Goal: Task Accomplishment & Management: Manage account settings

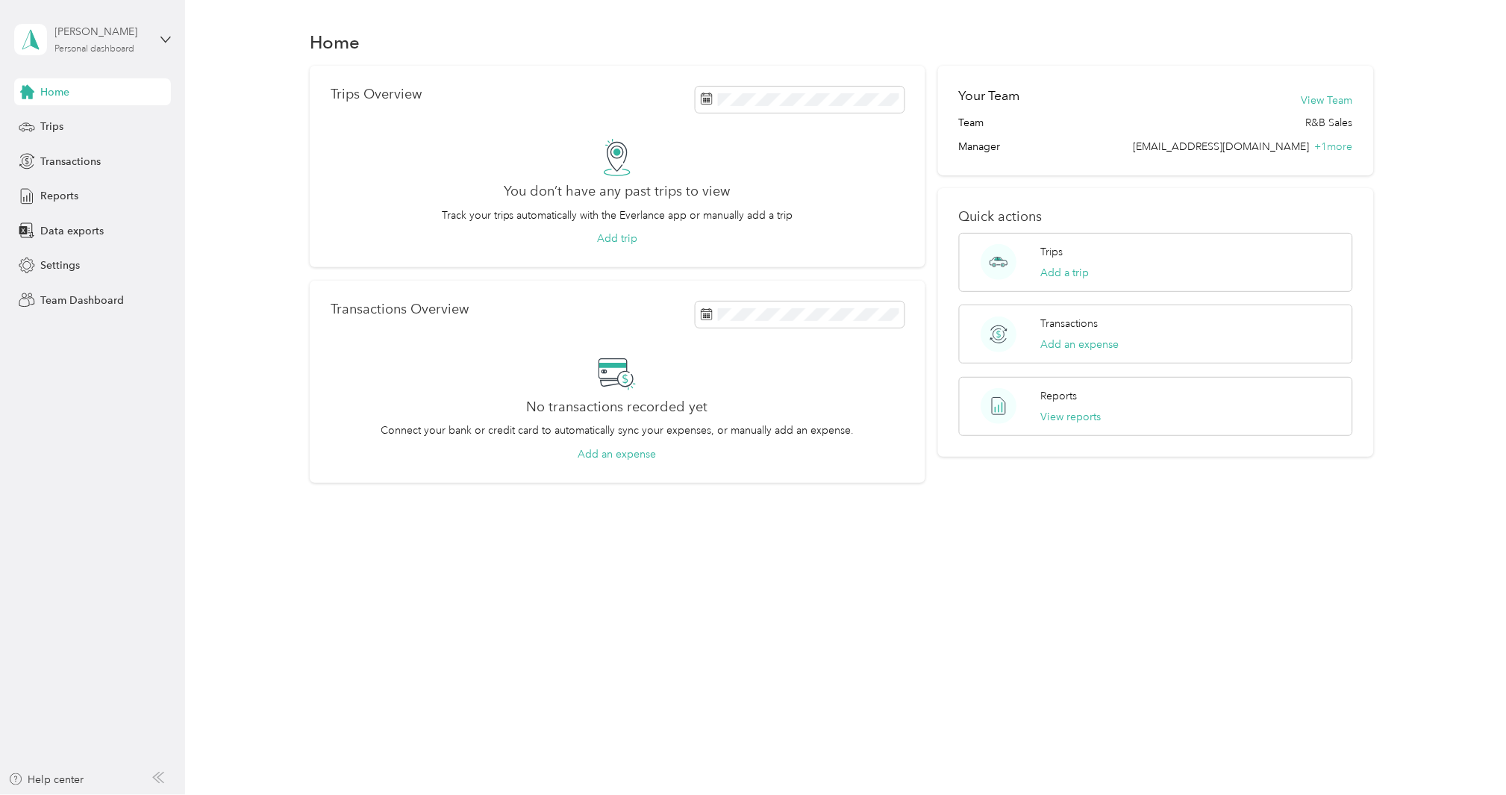
click at [77, 33] on div "[PERSON_NAME]" at bounding box center [101, 32] width 93 height 16
click at [77, 128] on div "Team dashboard" at bounding box center [171, 122] width 293 height 26
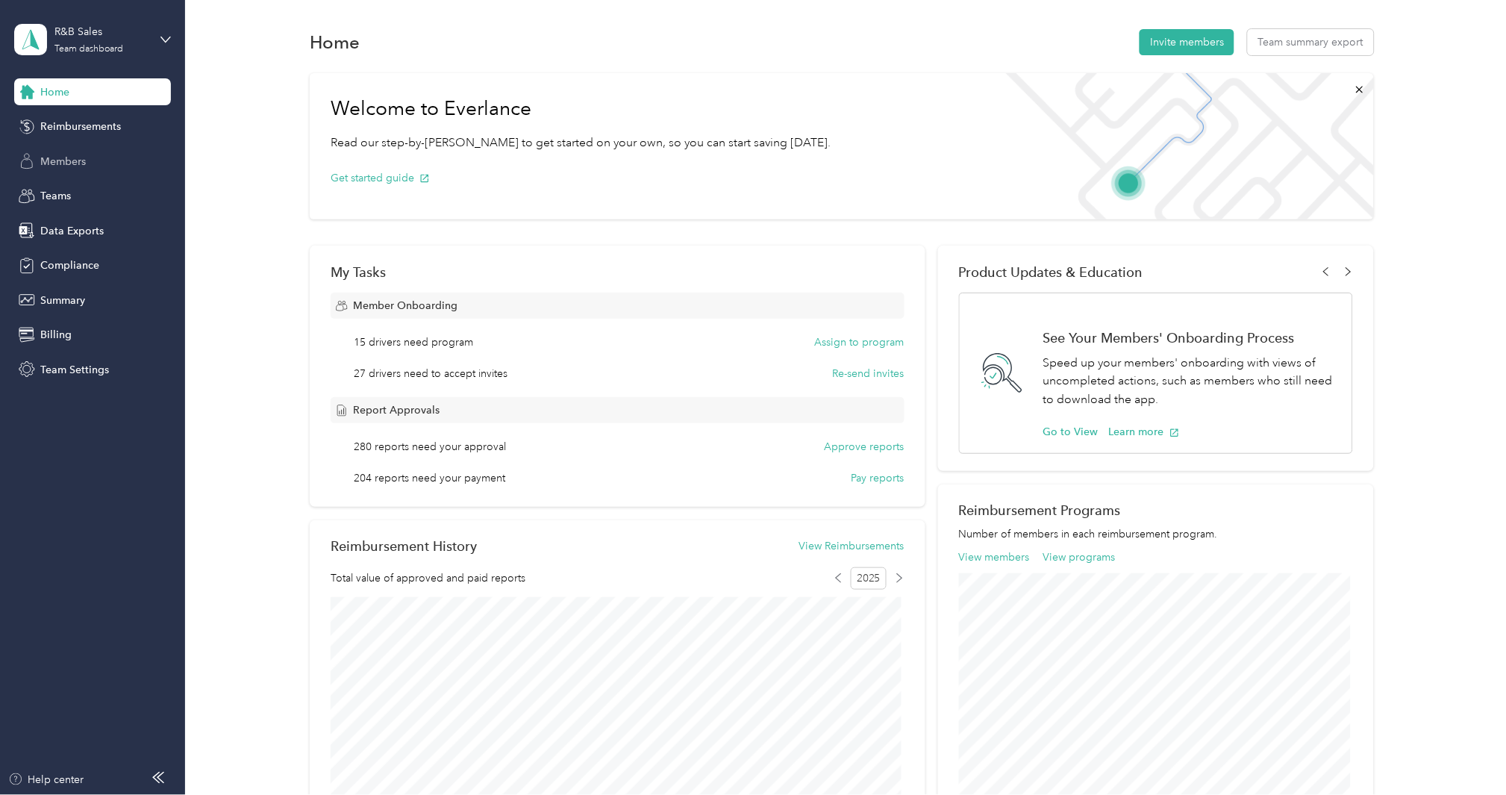
click at [72, 169] on div "Members" at bounding box center [92, 161] width 157 height 27
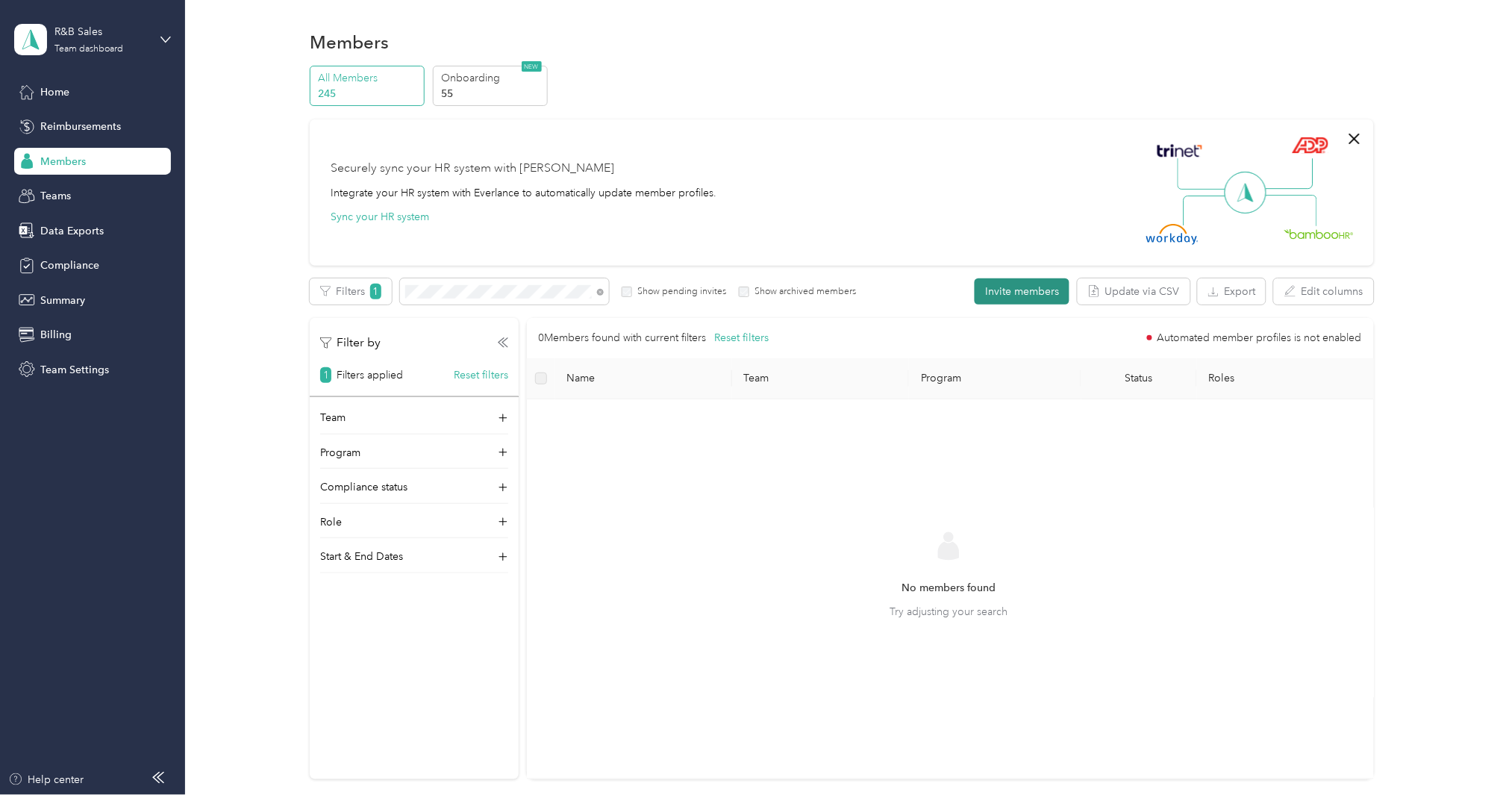
click at [1010, 293] on button "Invite members" at bounding box center [1022, 291] width 95 height 26
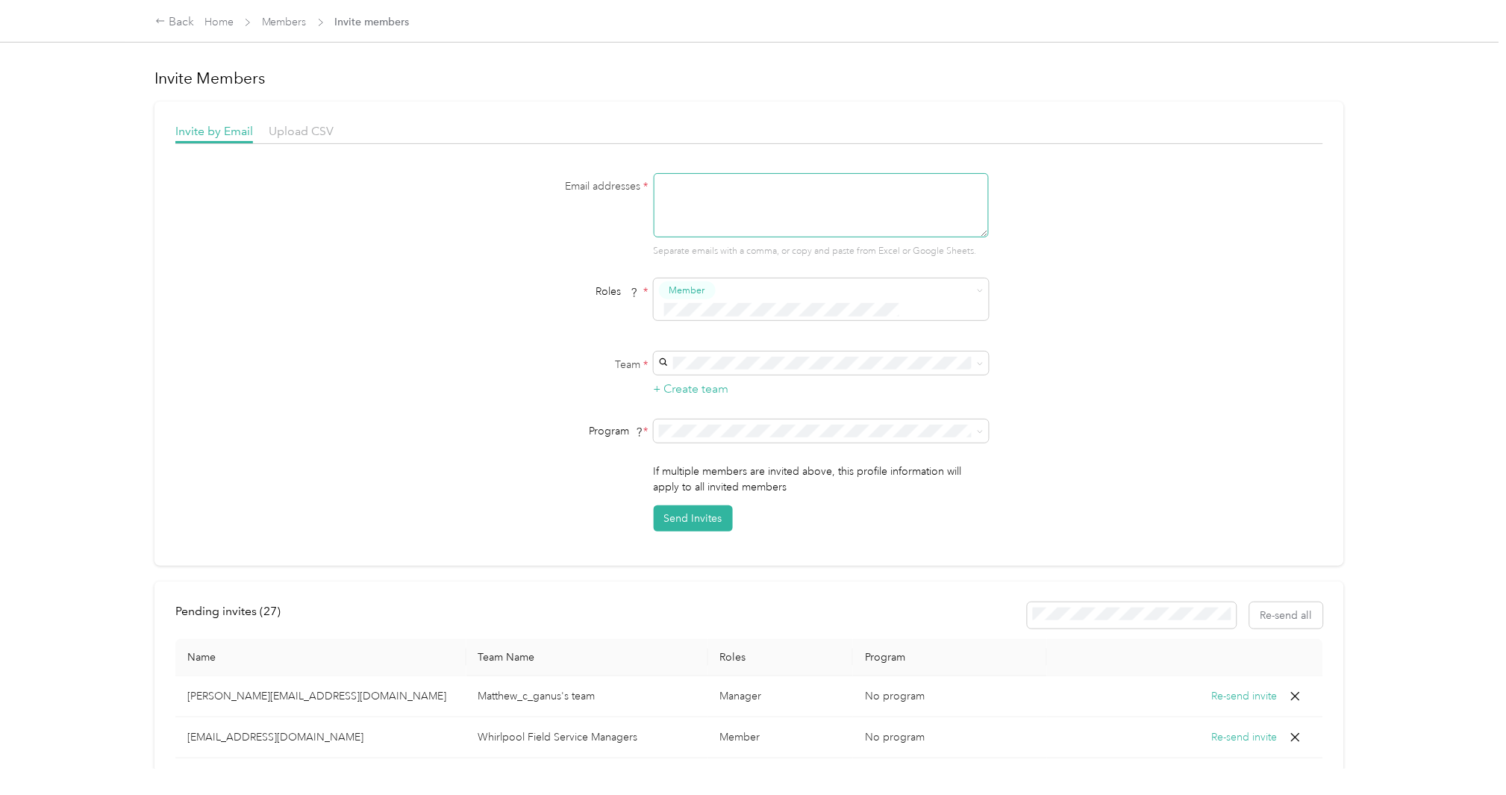
click at [852, 221] on textarea at bounding box center [821, 205] width 335 height 64
paste textarea "LAURA_M_KERLAGON@JENNAIR.COM"
type textarea "LAURA_M_KERLAGON@JENNAIR.COM"
click at [749, 315] on div "Member" at bounding box center [810, 318] width 297 height 19
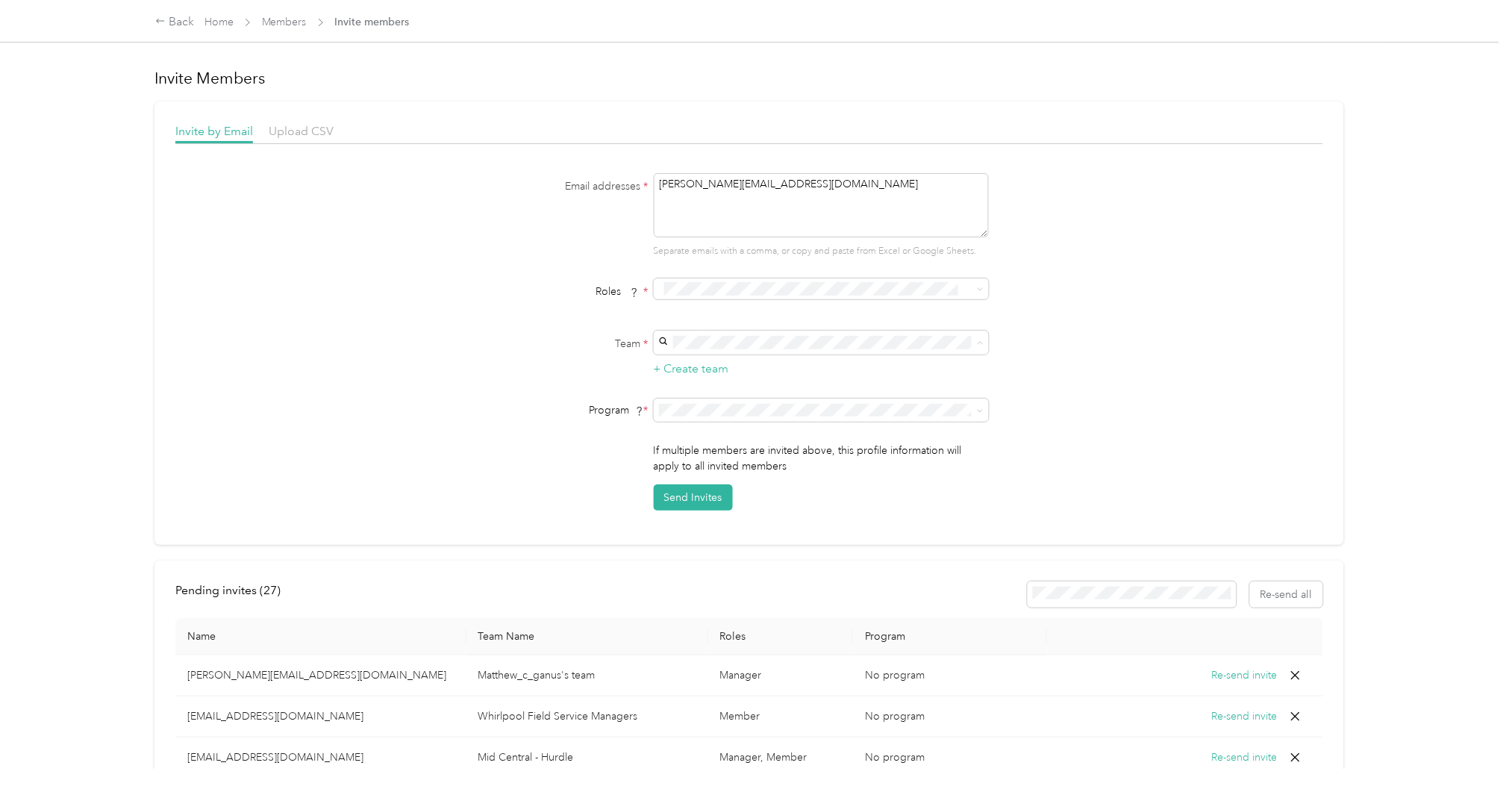
click at [710, 408] on div "JEN East No managers" at bounding box center [819, 422] width 314 height 34
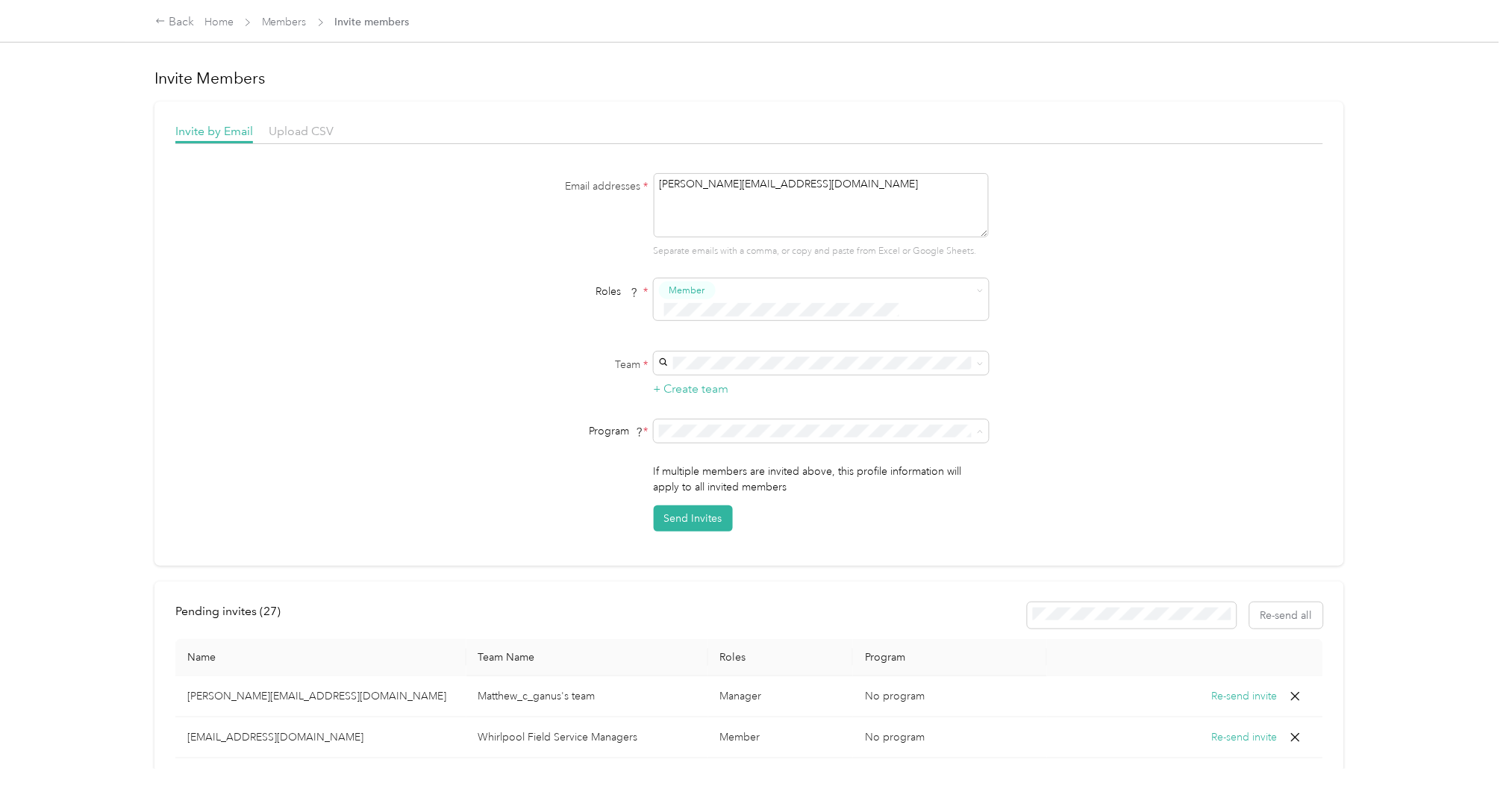
click at [742, 542] on span "FAVR WP_Group1Sales 2024 (FAVR)" at bounding box center [748, 543] width 172 height 13
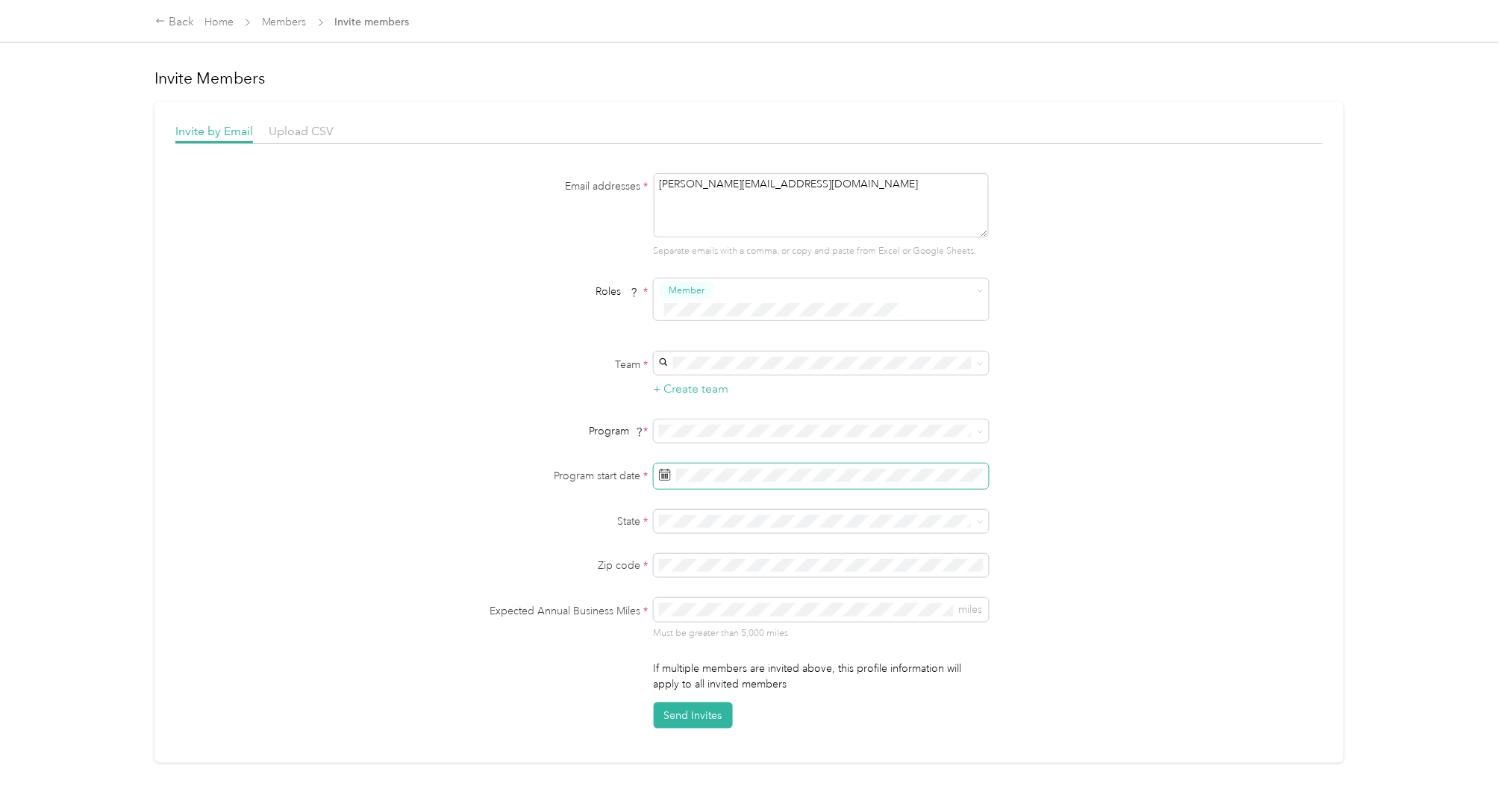
click at [754, 464] on span at bounding box center [821, 476] width 335 height 25
click at [700, 593] on div "1" at bounding box center [706, 595] width 19 height 19
click at [729, 672] on p "Texas" at bounding box center [819, 678] width 314 height 16
click at [699, 702] on button "Send Invites" at bounding box center [693, 715] width 79 height 26
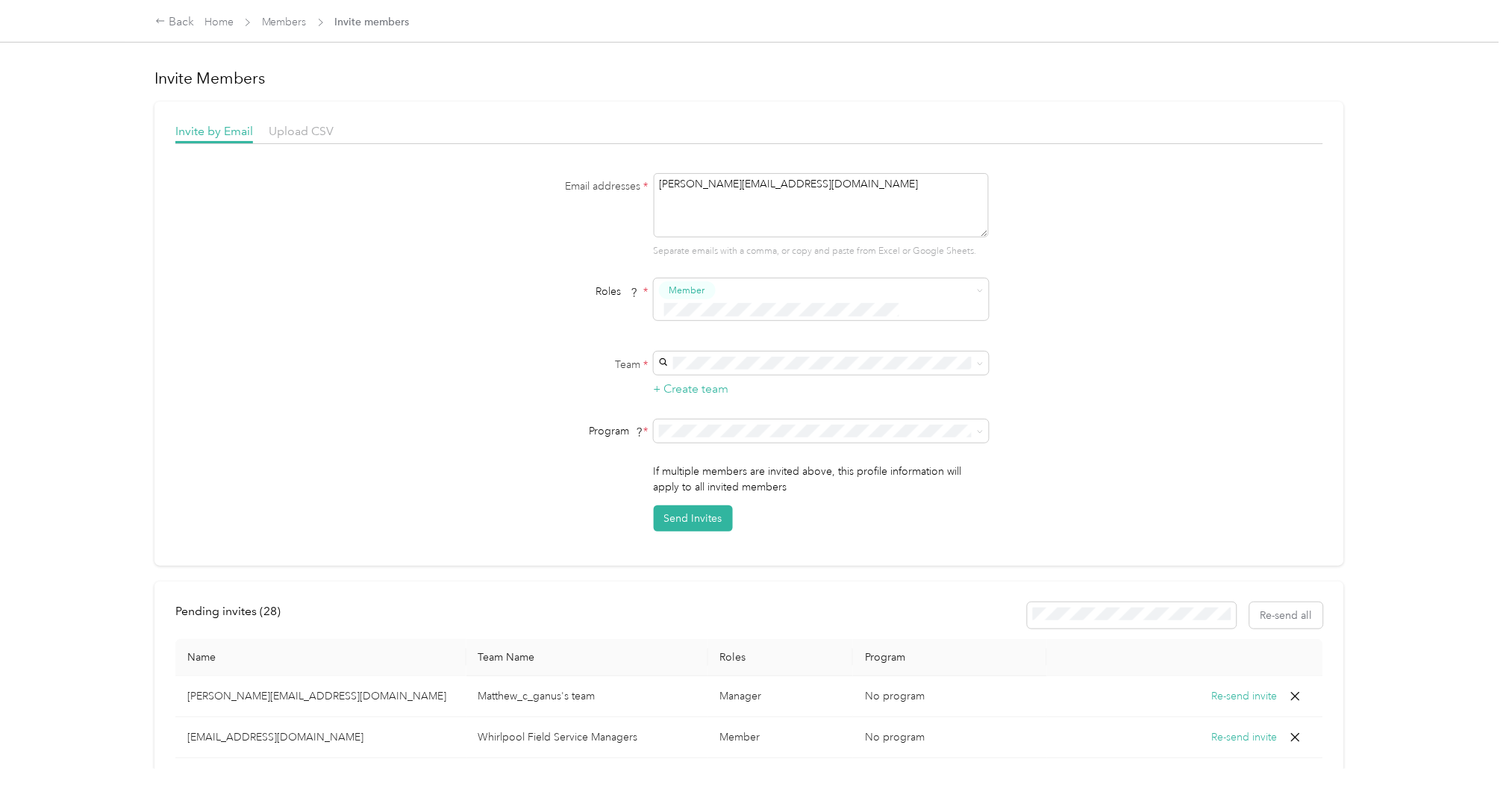
click at [284, 28] on span "Members" at bounding box center [284, 22] width 45 height 16
click at [287, 18] on link "Members" at bounding box center [284, 22] width 45 height 13
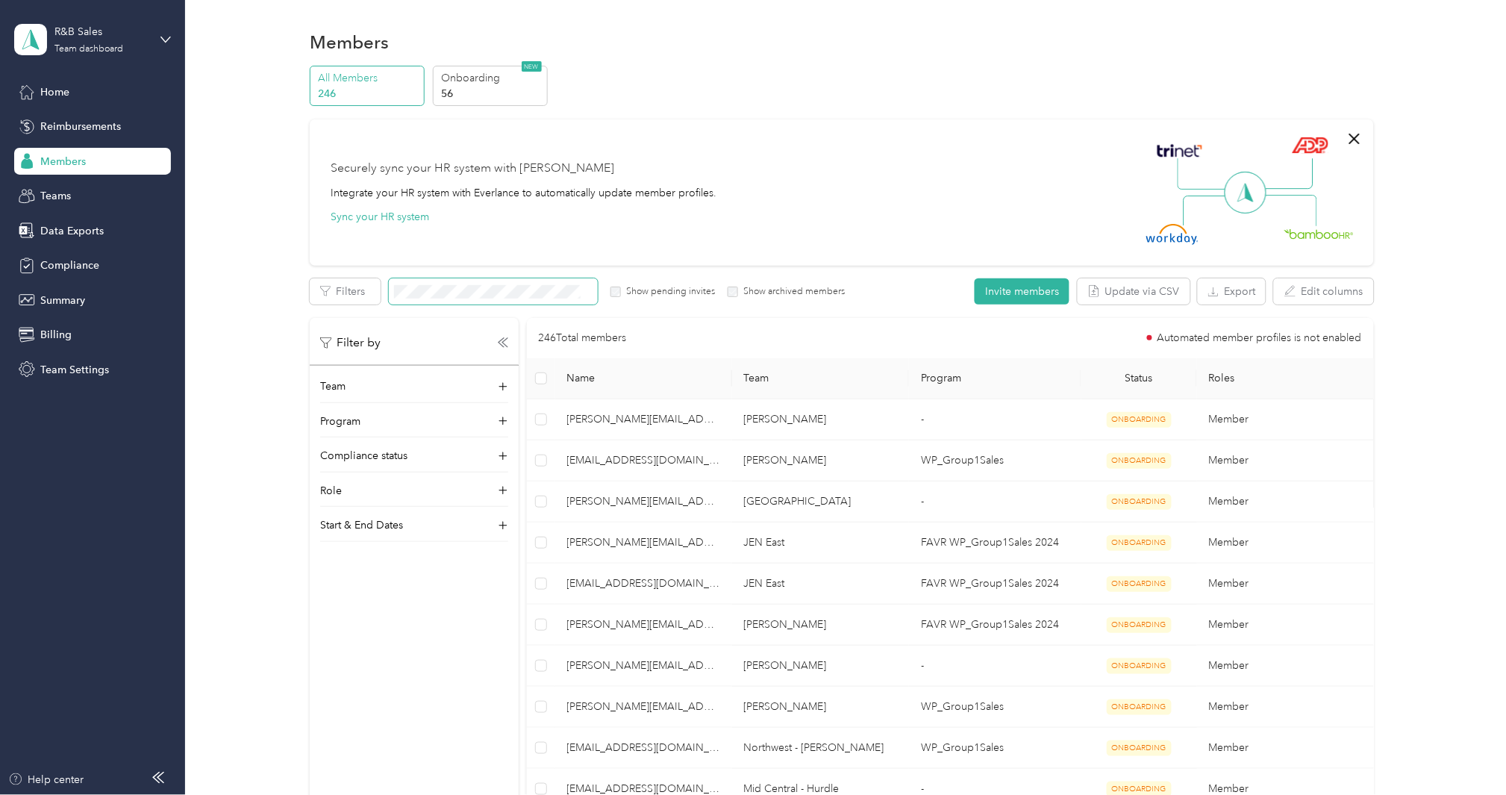
click at [472, 279] on span at bounding box center [493, 291] width 209 height 26
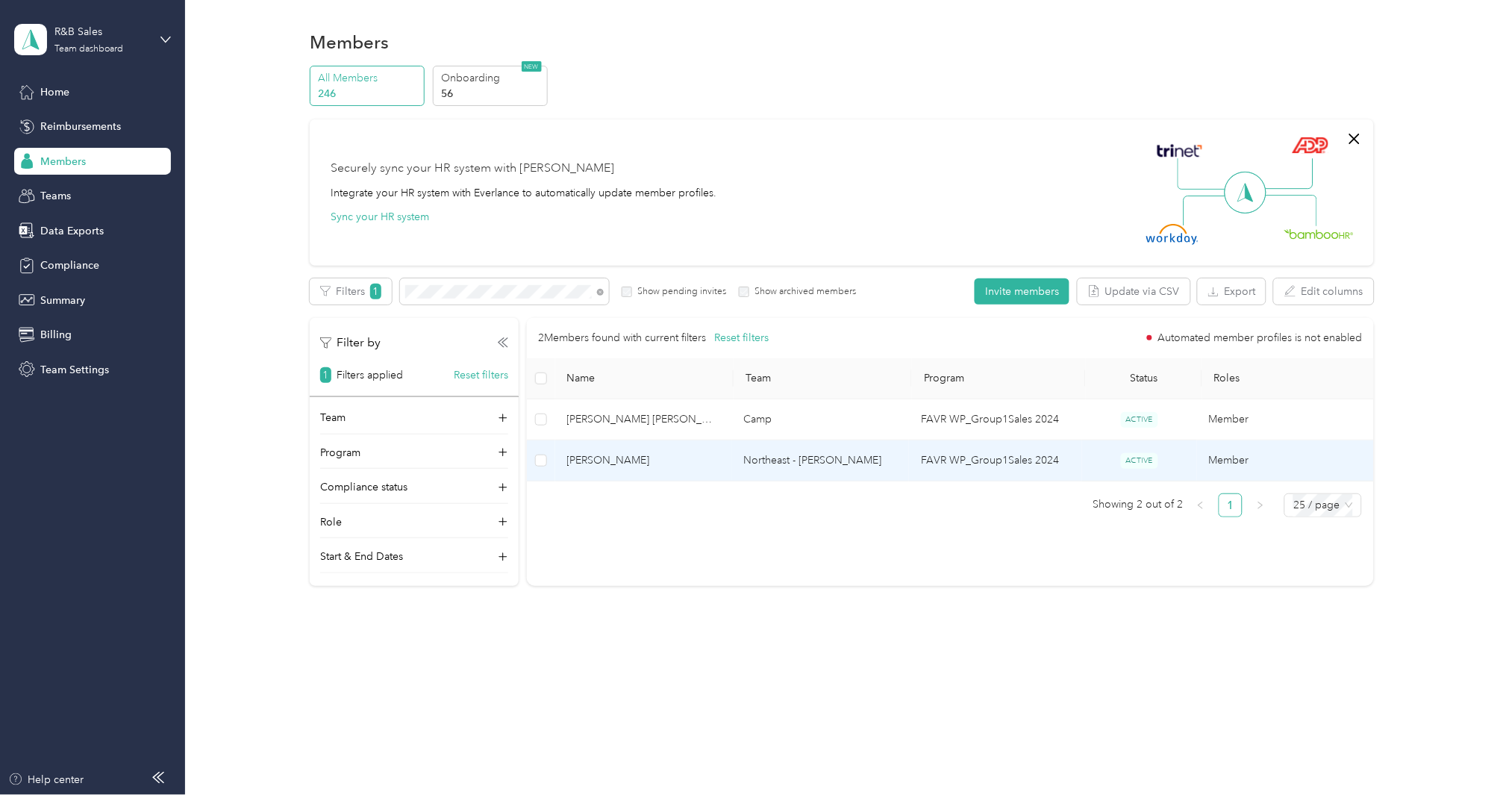
click at [629, 464] on span "Leaigha S. Howard" at bounding box center [643, 460] width 153 height 16
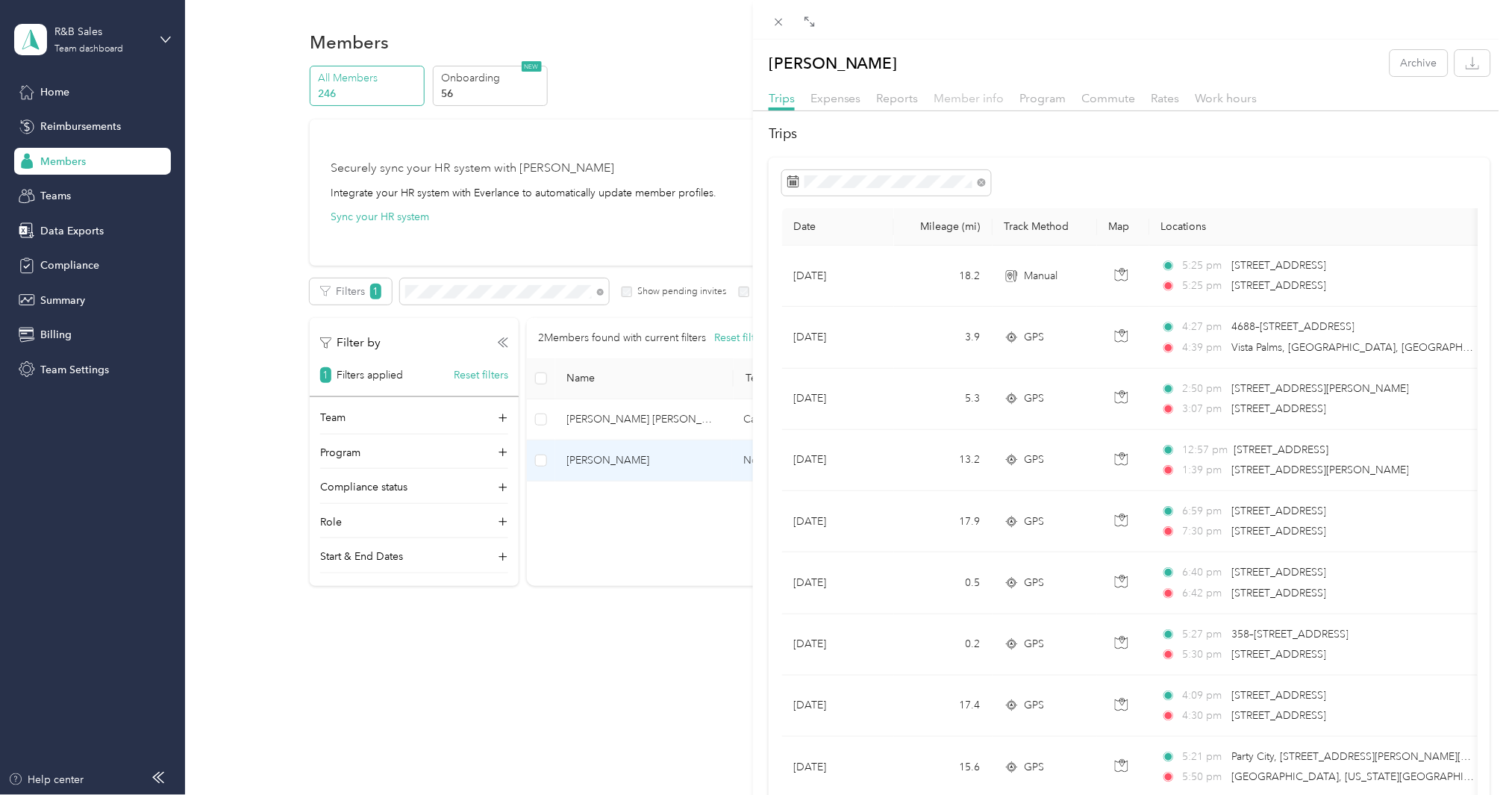
click at [967, 93] on span "Member info" at bounding box center [969, 98] width 70 height 14
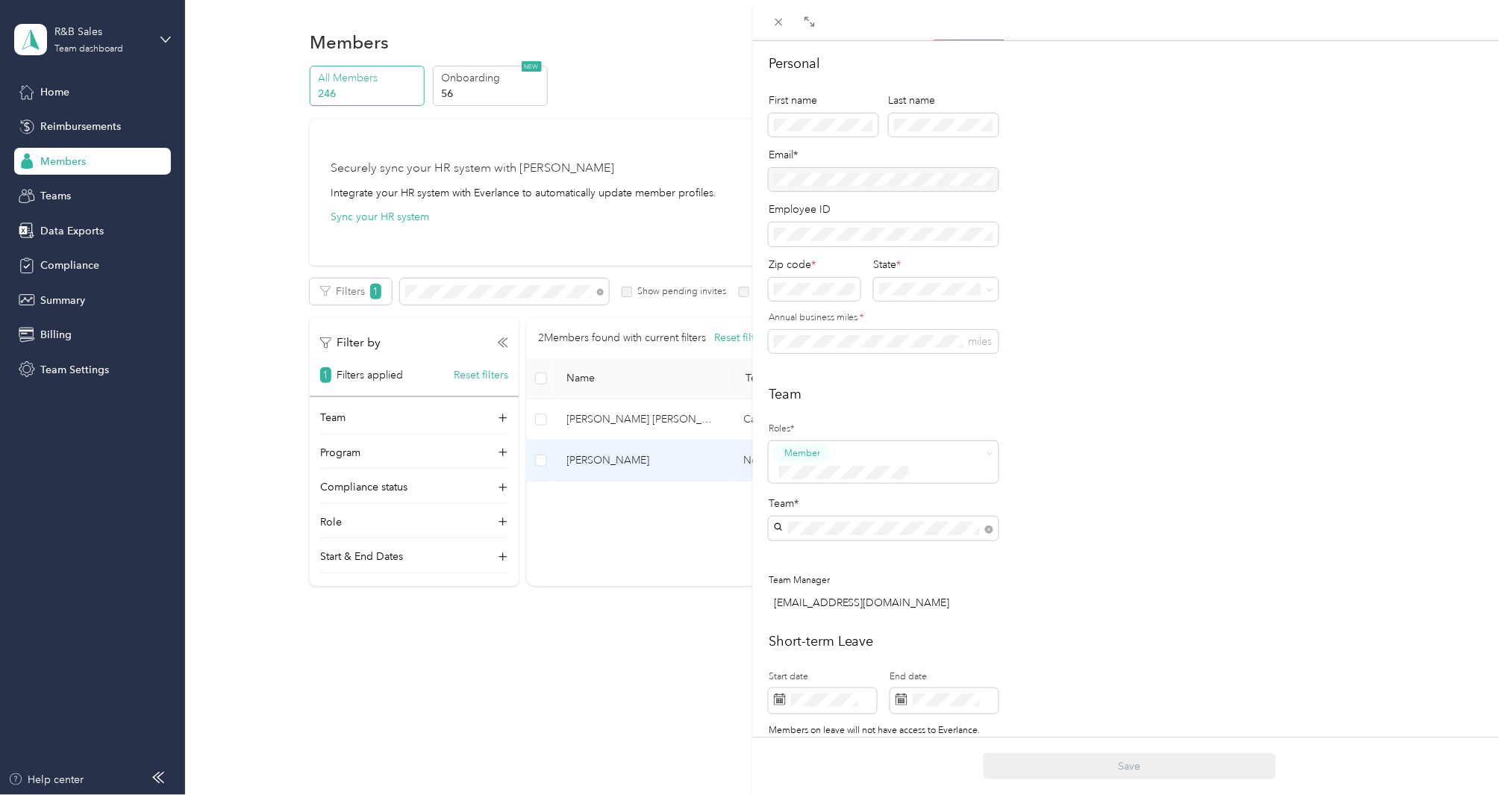
scroll to position [252, 0]
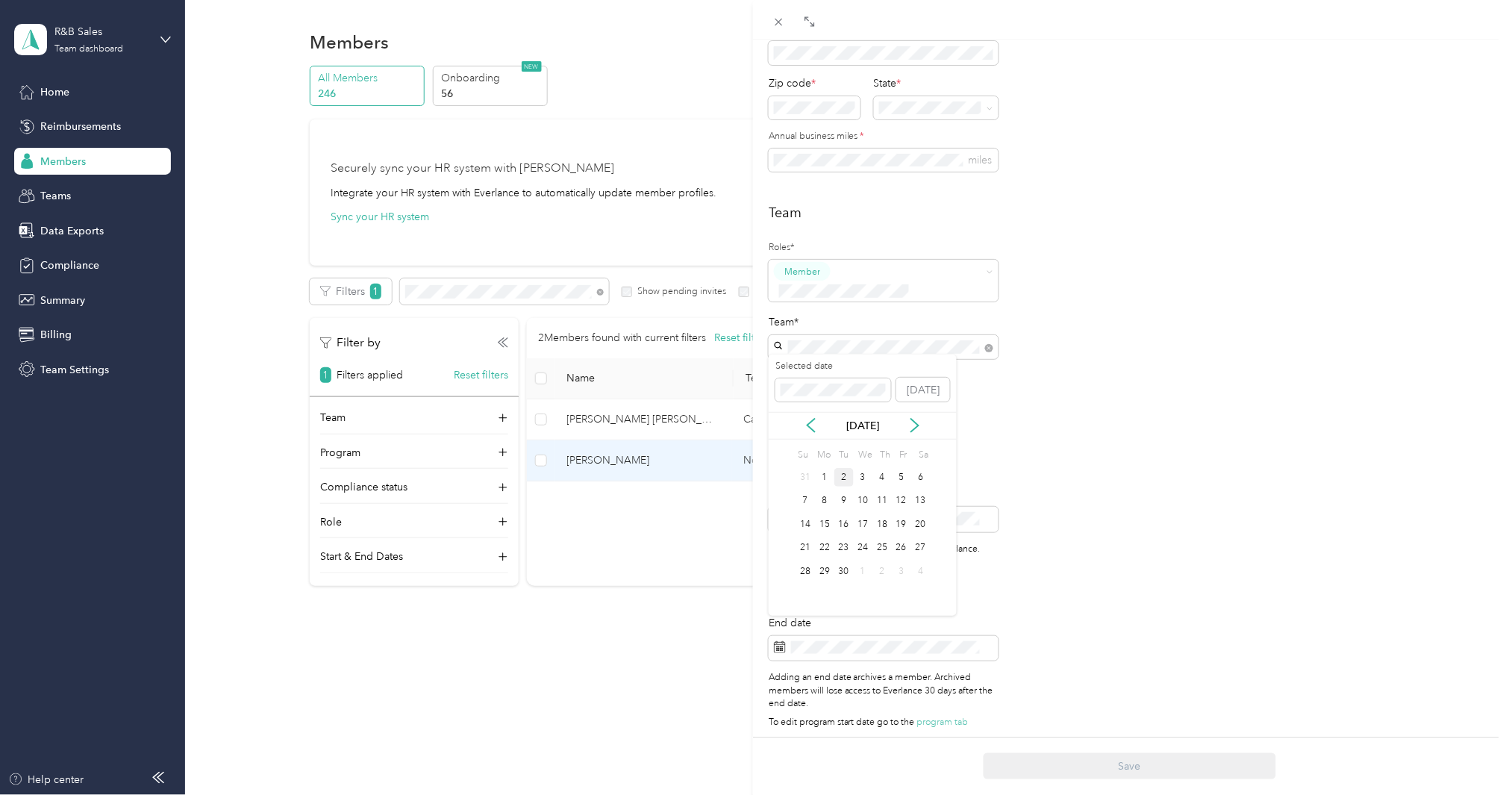
click at [838, 472] on div "2" at bounding box center [843, 477] width 19 height 19
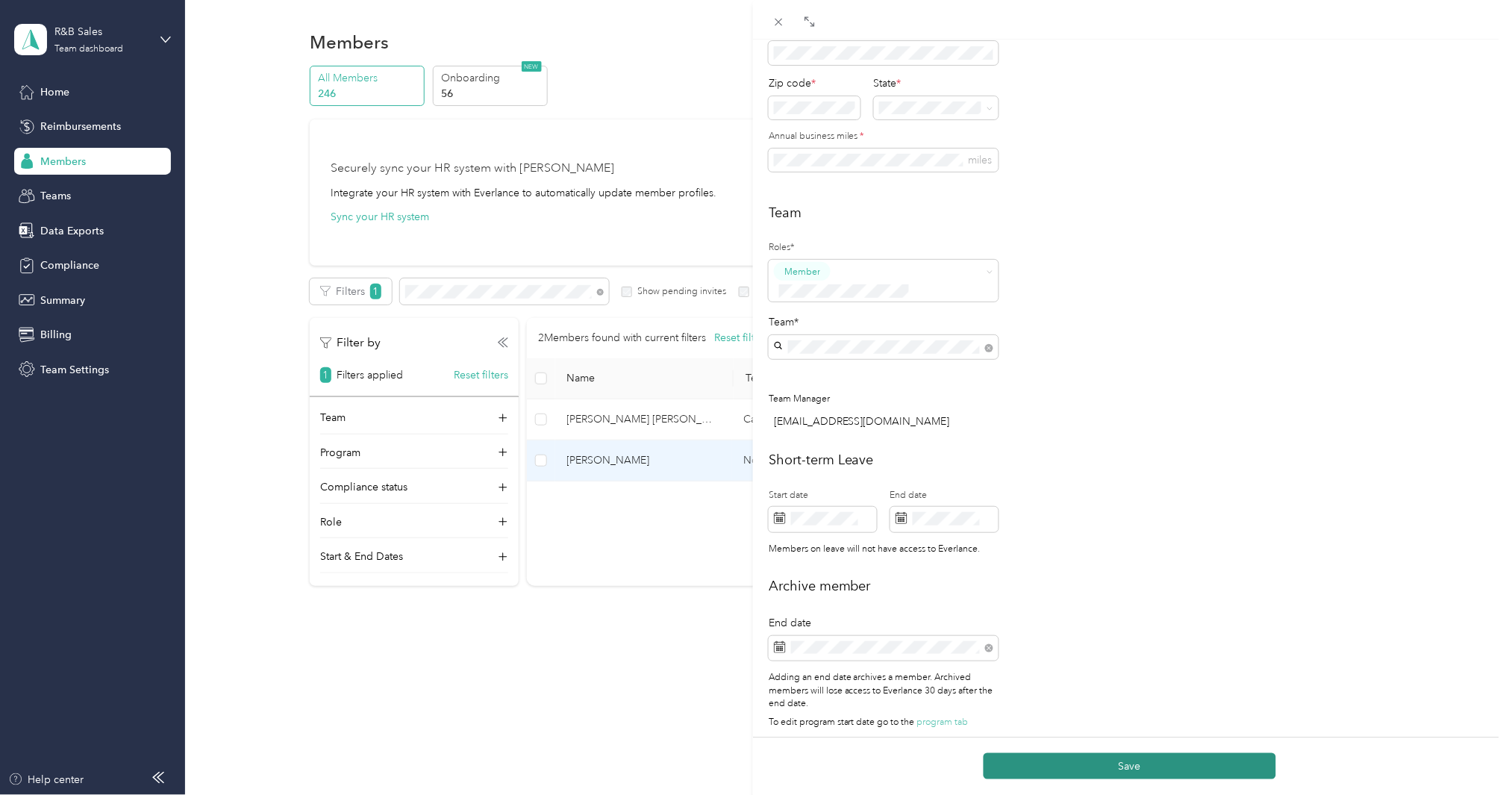
click at [1098, 765] on button "Save" at bounding box center [1130, 766] width 293 height 26
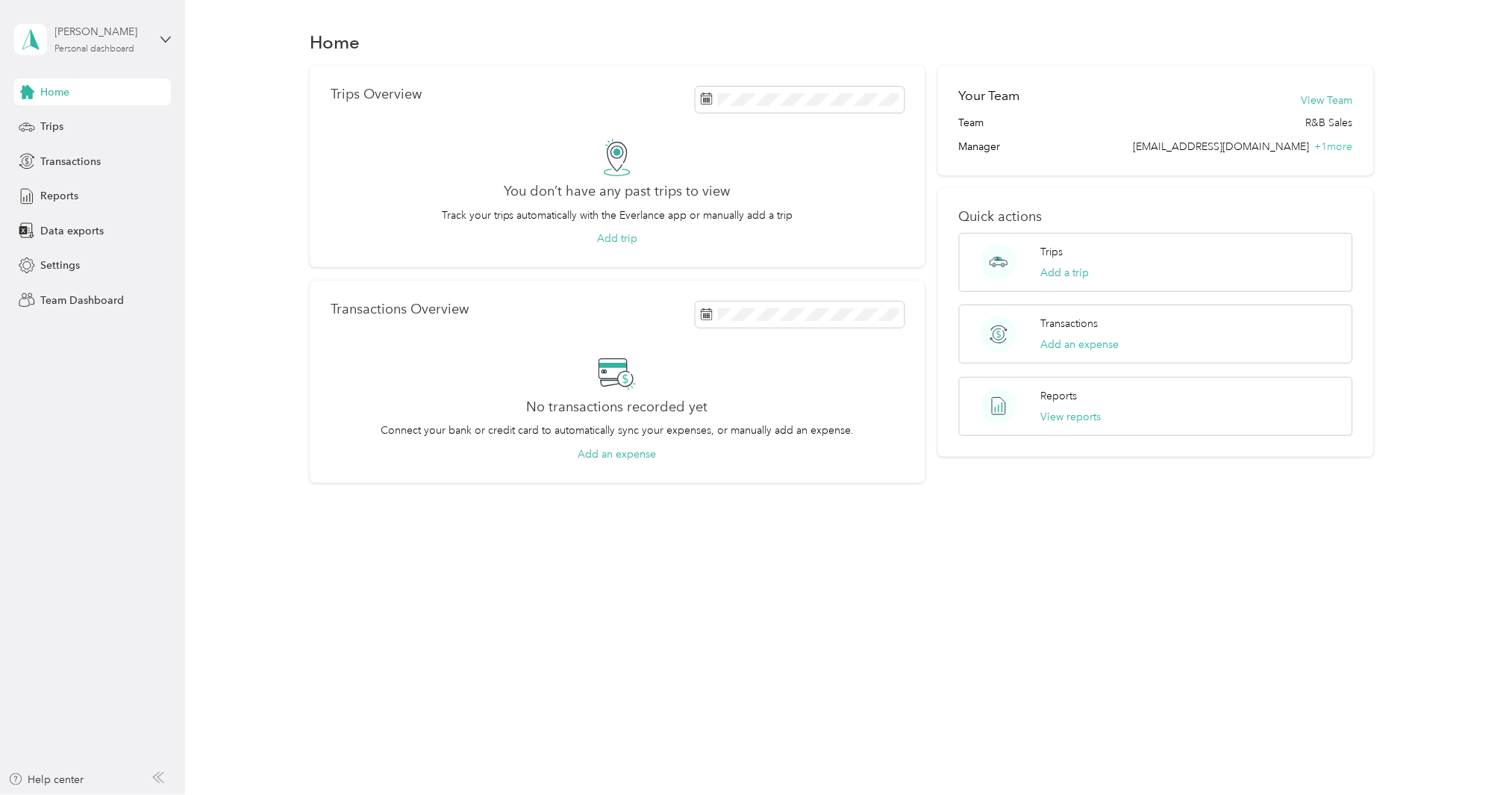
click at [88, 37] on div "[PERSON_NAME]" at bounding box center [101, 32] width 93 height 16
click at [102, 116] on div "Team dashboard" at bounding box center [68, 122] width 80 height 16
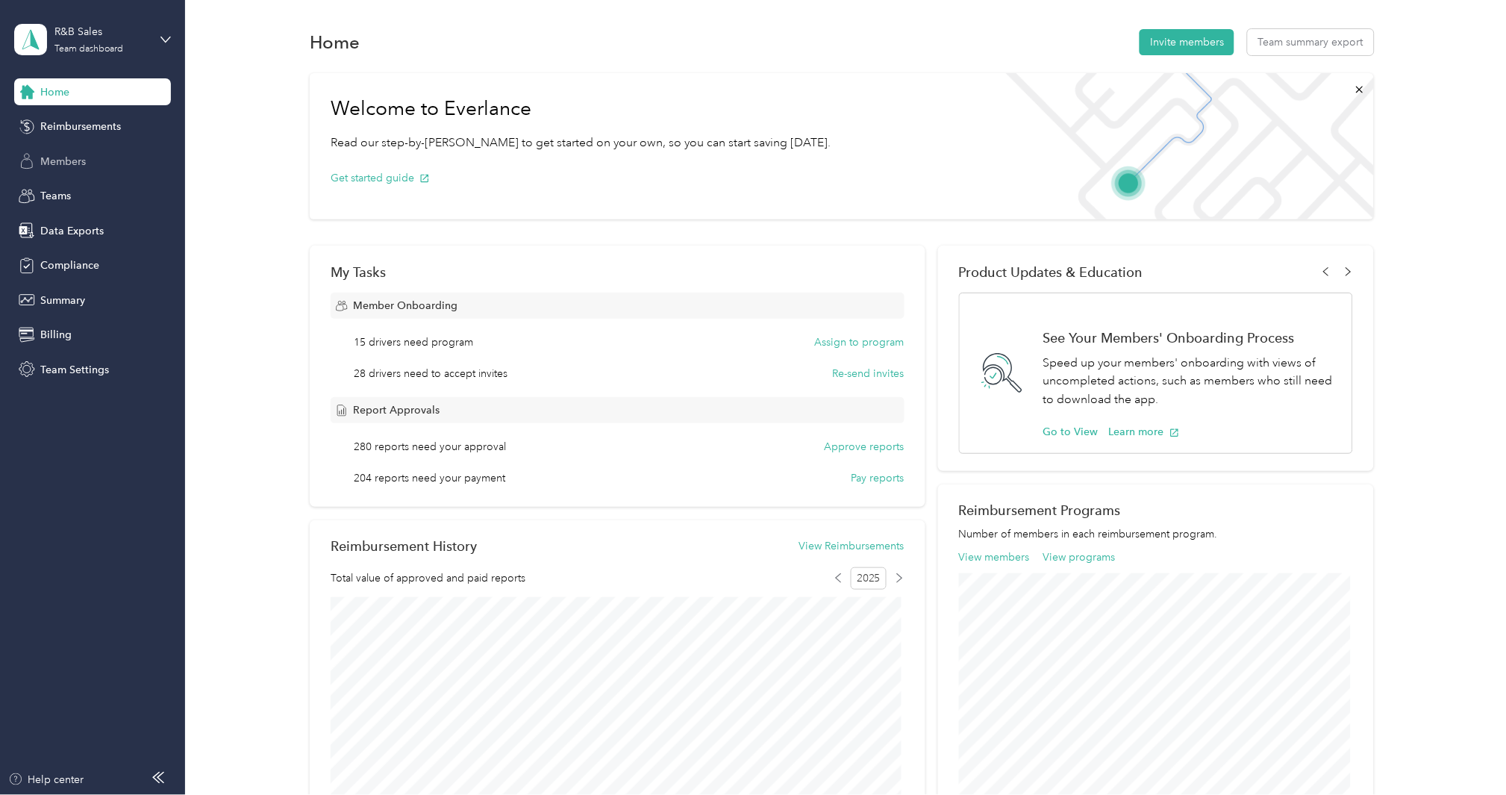
click at [79, 165] on span "Members" at bounding box center [63, 162] width 46 height 16
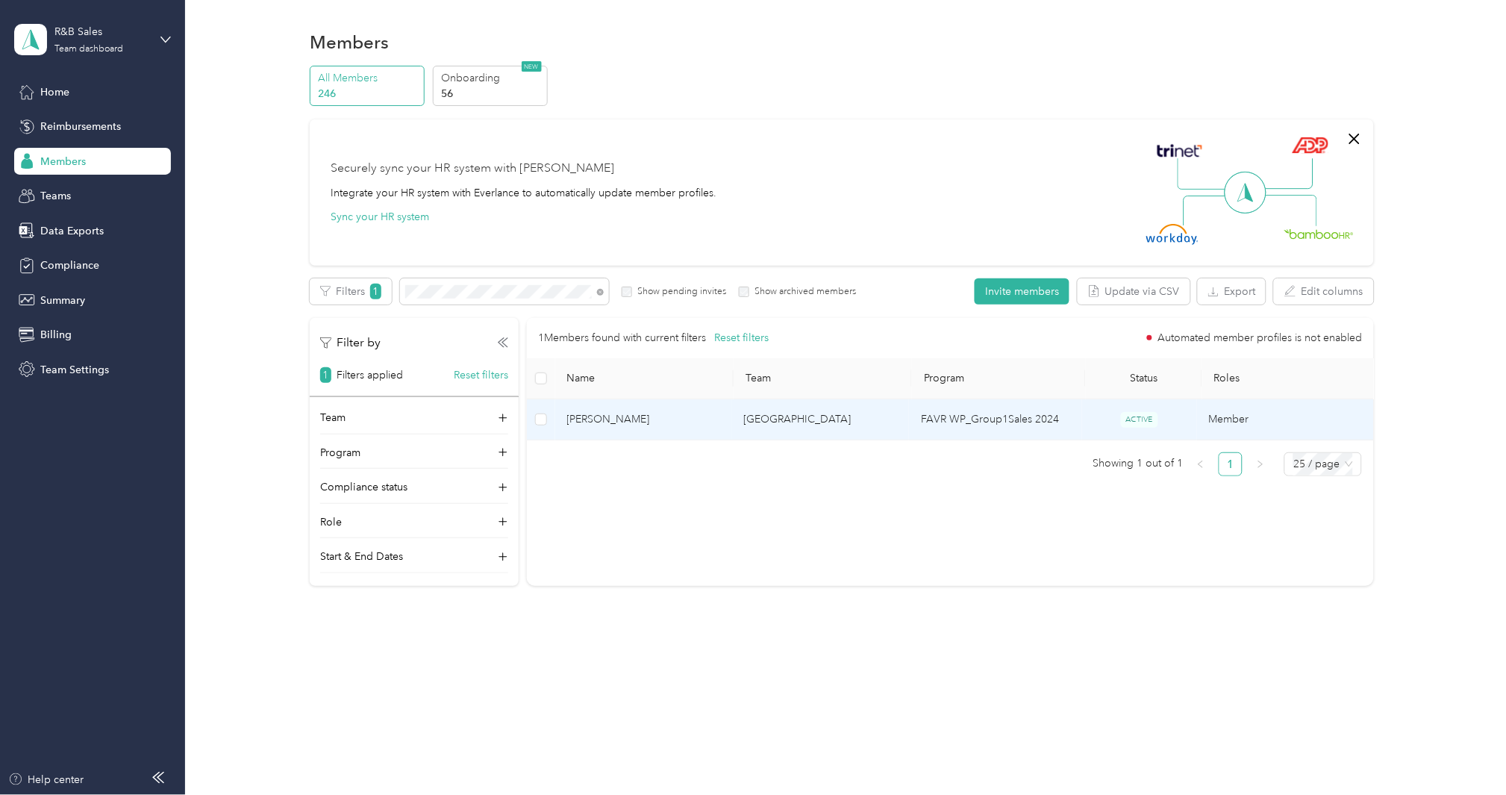
click at [601, 416] on span "[PERSON_NAME]" at bounding box center [643, 419] width 153 height 16
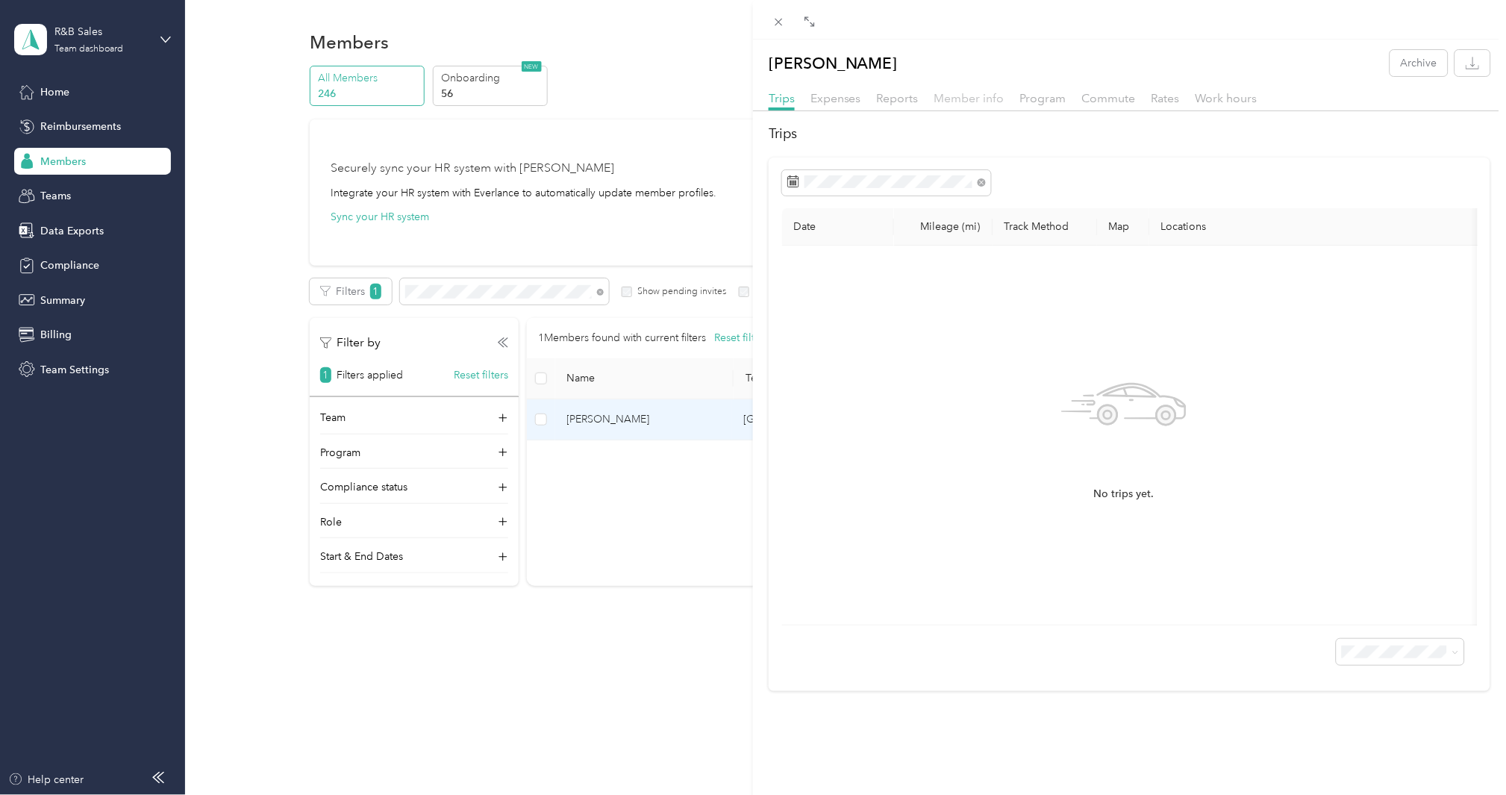
click at [987, 99] on span "Member info" at bounding box center [969, 98] width 70 height 14
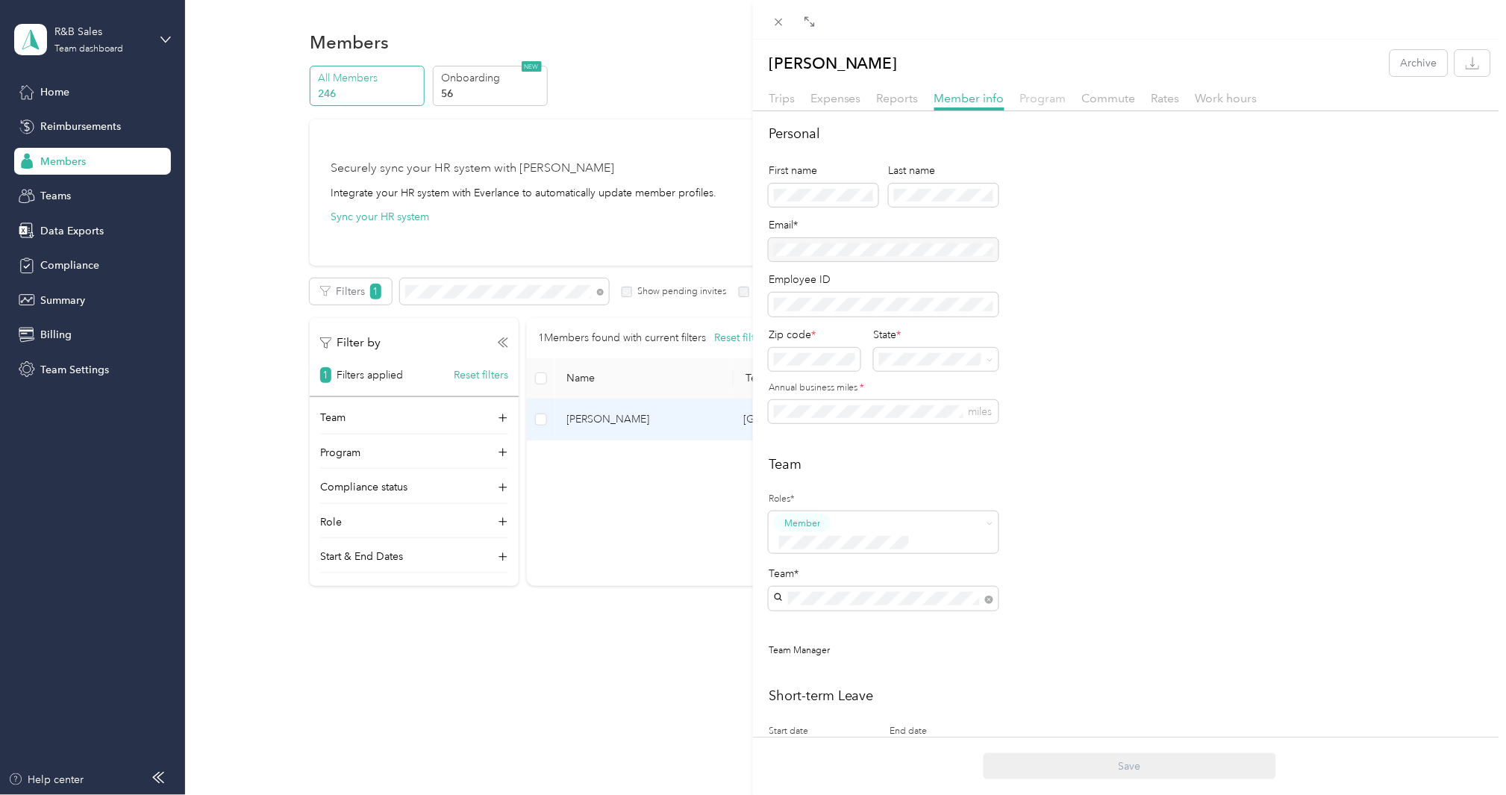
click at [1040, 95] on span "Program" at bounding box center [1043, 98] width 46 height 14
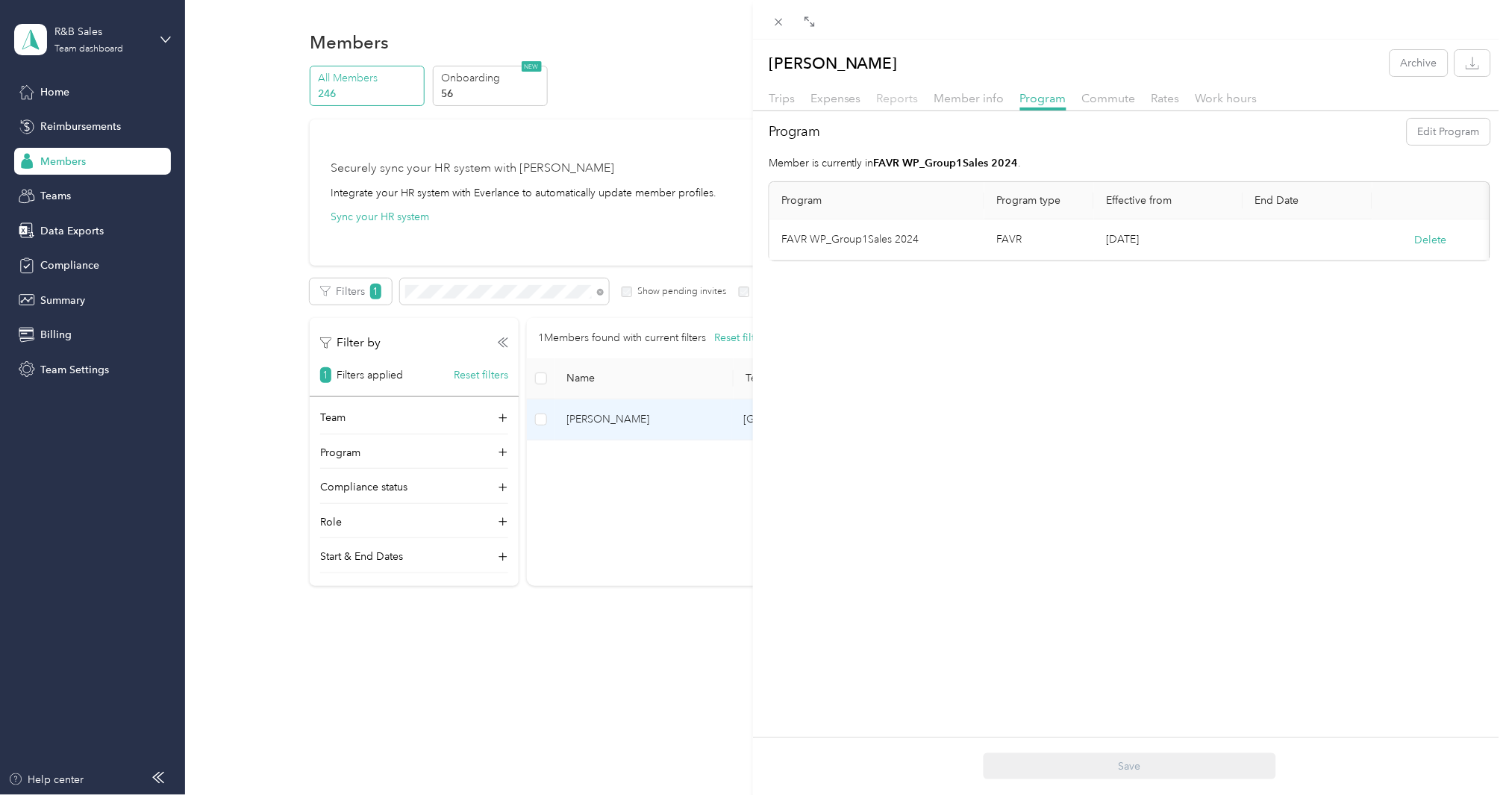
click at [917, 95] on span "Reports" at bounding box center [898, 98] width 42 height 14
